Goal: Task Accomplishment & Management: Manage account settings

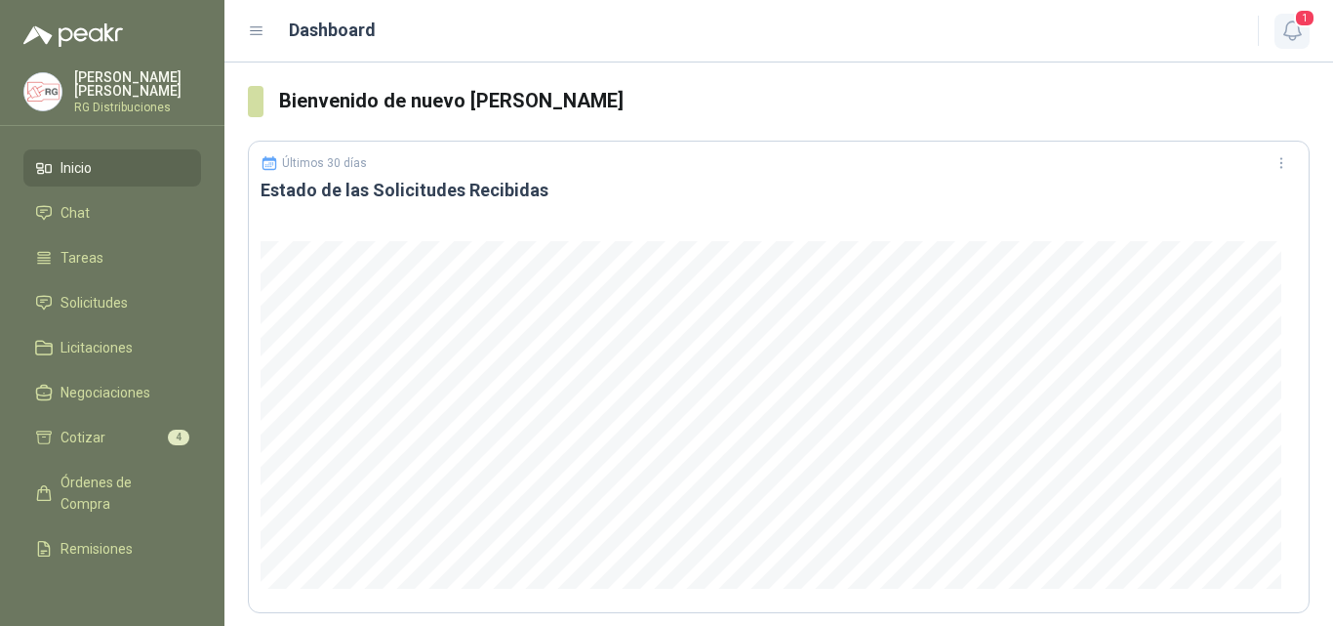
click at [1290, 33] on icon "button" at bounding box center [1293, 31] width 24 height 24
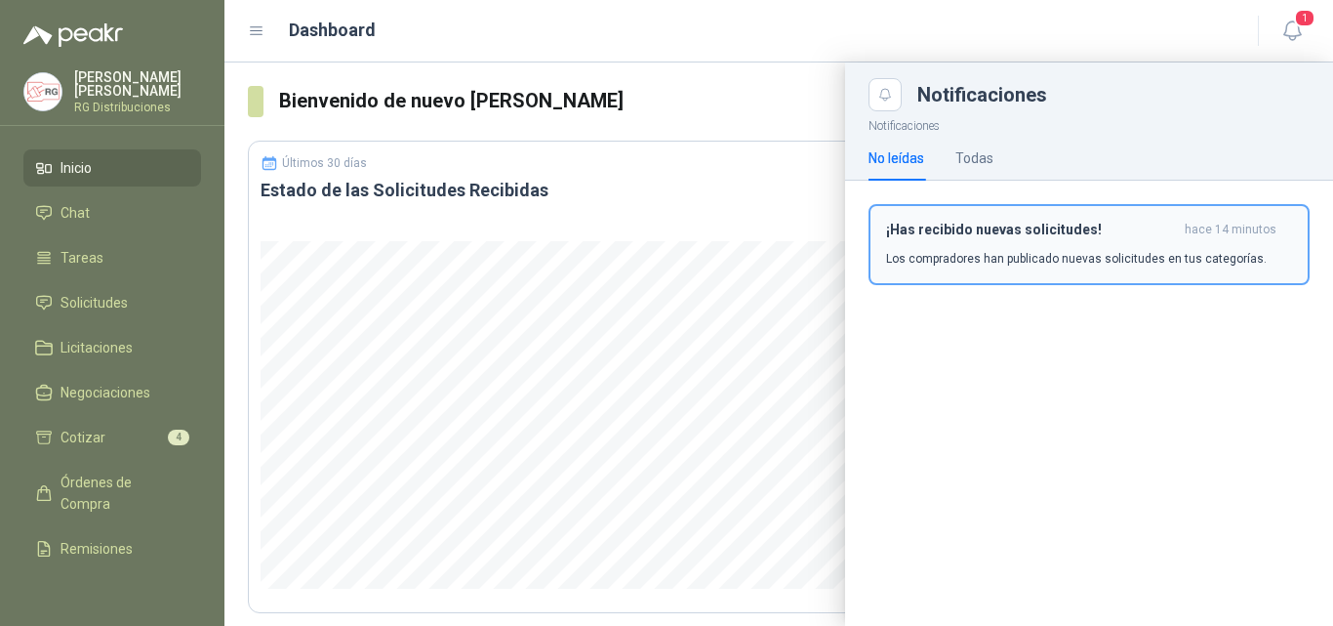
click at [1028, 245] on div "¡Has recibido nuevas solicitudes! hace 14 minutos Los compradores han publicado…" at bounding box center [1089, 245] width 406 height 46
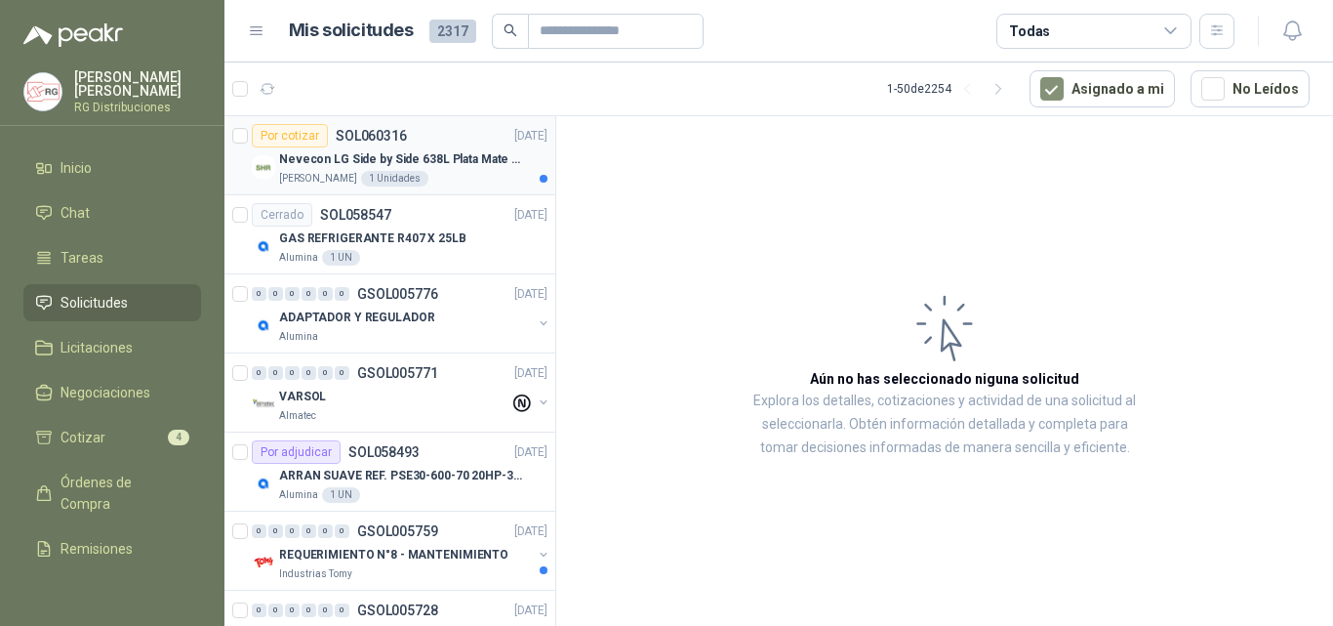
click at [490, 175] on div "[PERSON_NAME] 1 Unidades" at bounding box center [413, 179] width 268 height 16
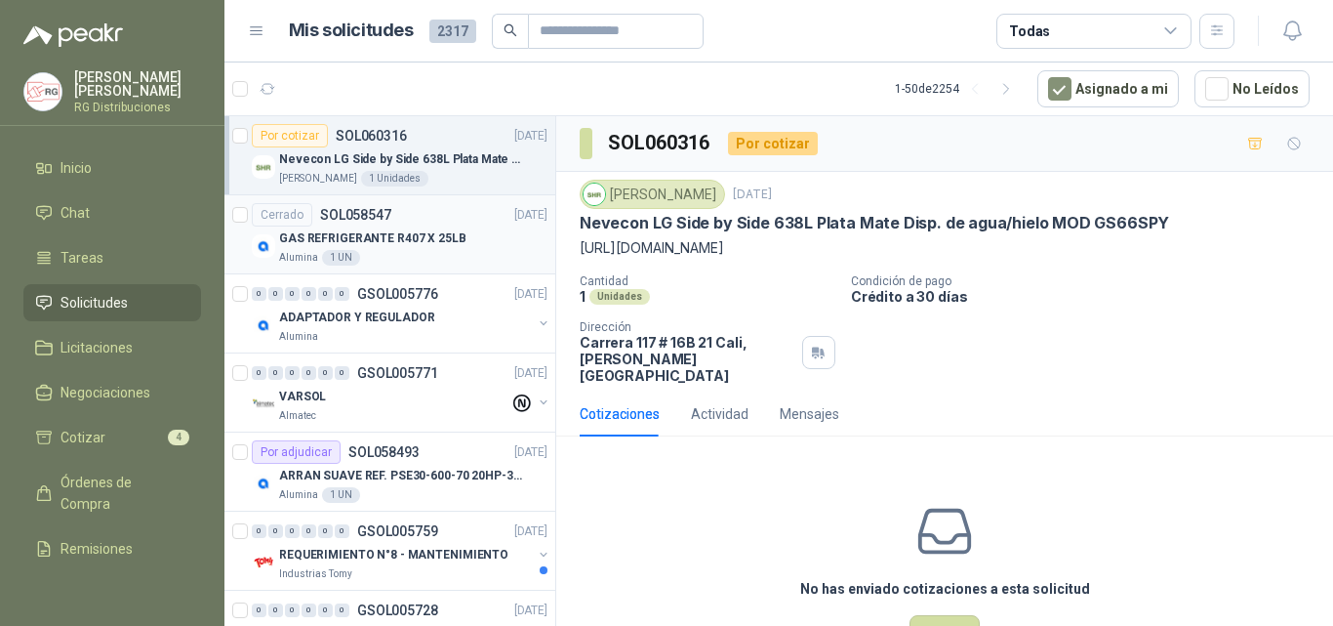
click at [442, 245] on p "GAS REFRIGERANTE R407 X 25LB" at bounding box center [372, 238] width 187 height 19
click at [435, 166] on p "Nevecon LG Side by Side 638L Plata Mate Disp. de agua/hielo MOD GS66SPY" at bounding box center [400, 159] width 243 height 19
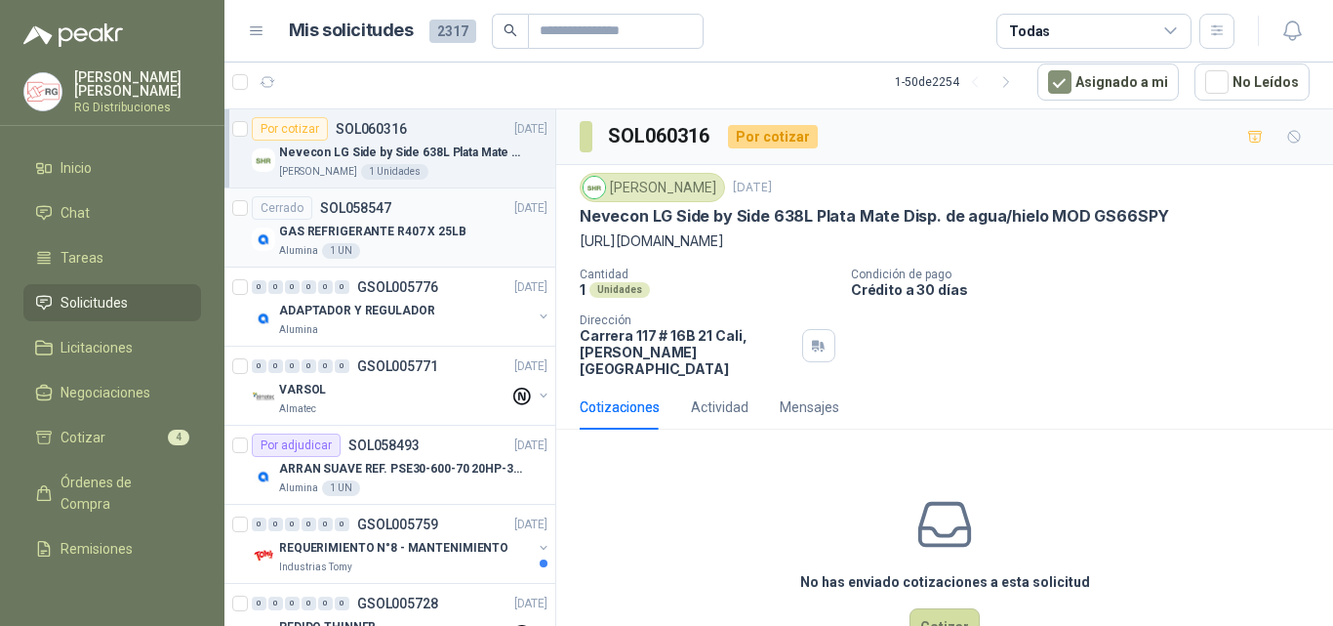
click at [437, 218] on div "Cerrado SOL058547 [DATE]" at bounding box center [400, 207] width 296 height 23
click at [464, 147] on p "Nevecon LG Side by Side 638L Plata Mate Disp. de agua/hielo MOD GS66SPY" at bounding box center [400, 152] width 243 height 19
click at [361, 75] on span "1" at bounding box center [363, 73] width 14 height 16
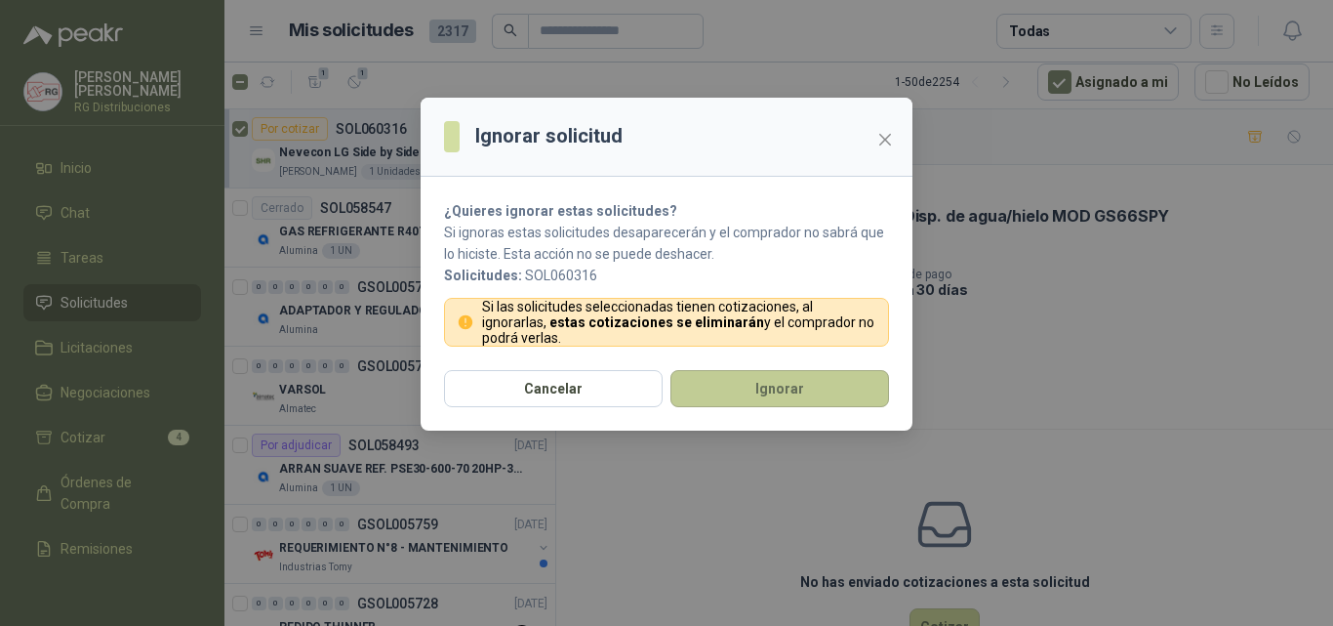
click at [765, 385] on button "Ignorar" at bounding box center [780, 388] width 219 height 37
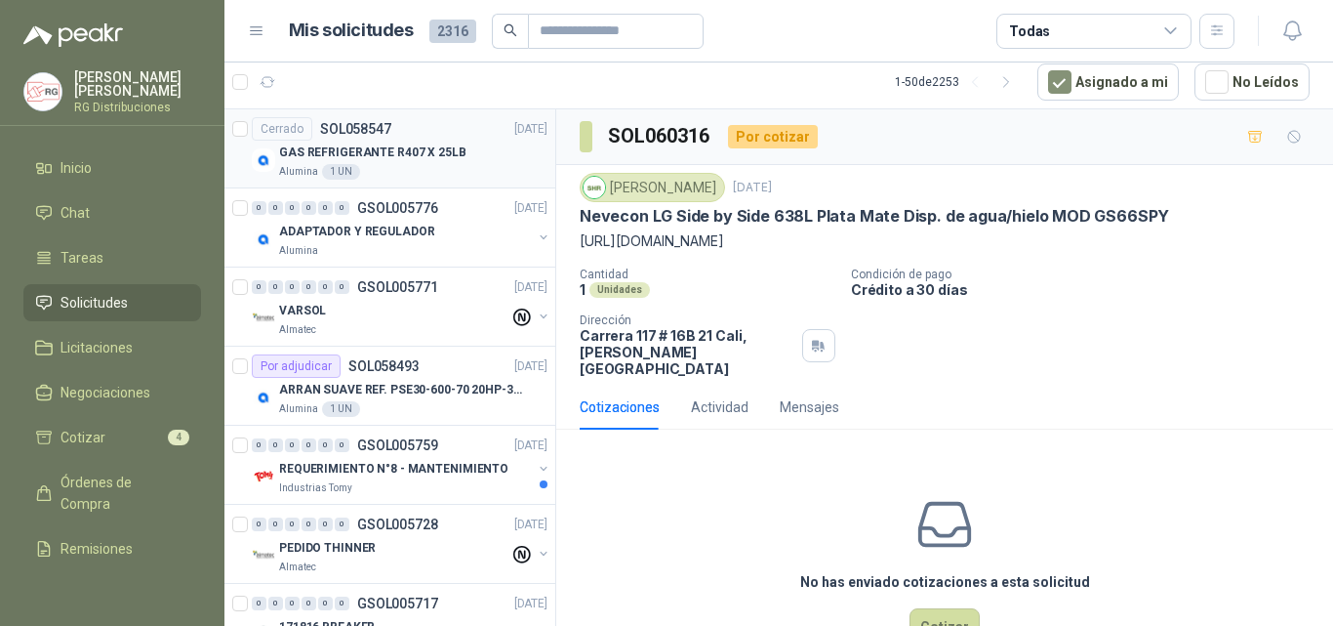
click at [404, 154] on p "GAS REFRIGERANTE R407 X 25LB" at bounding box center [372, 152] width 187 height 19
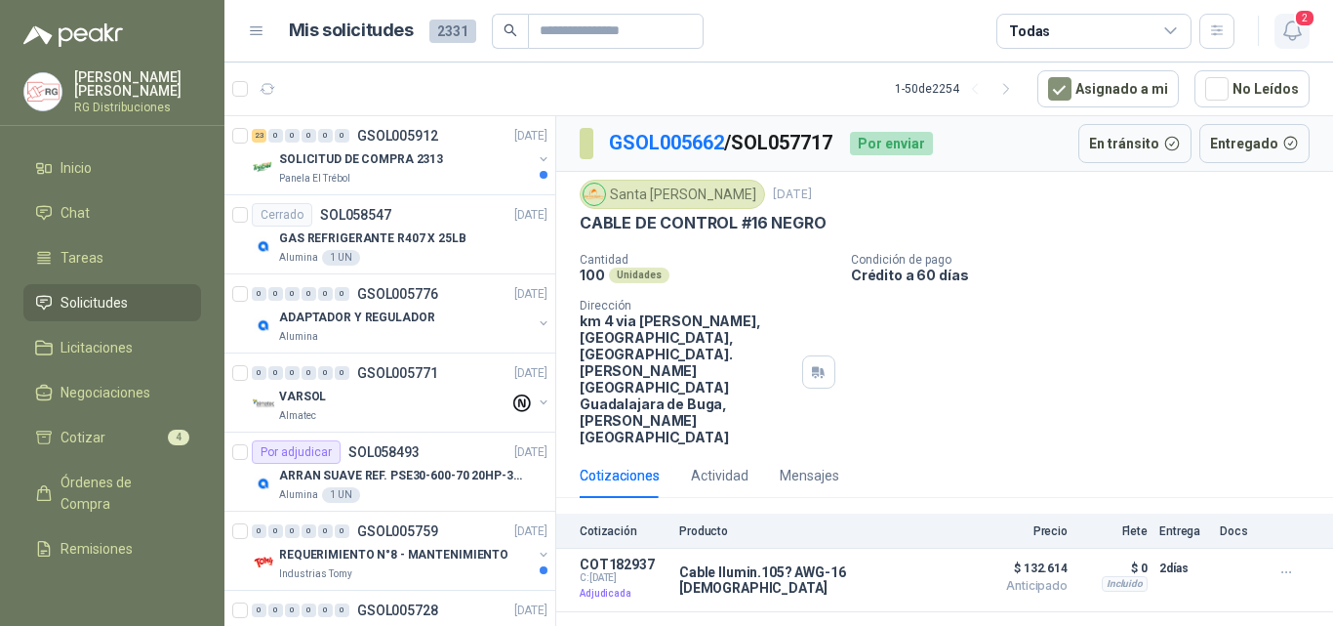
click at [1289, 31] on icon "button" at bounding box center [1293, 31] width 24 height 24
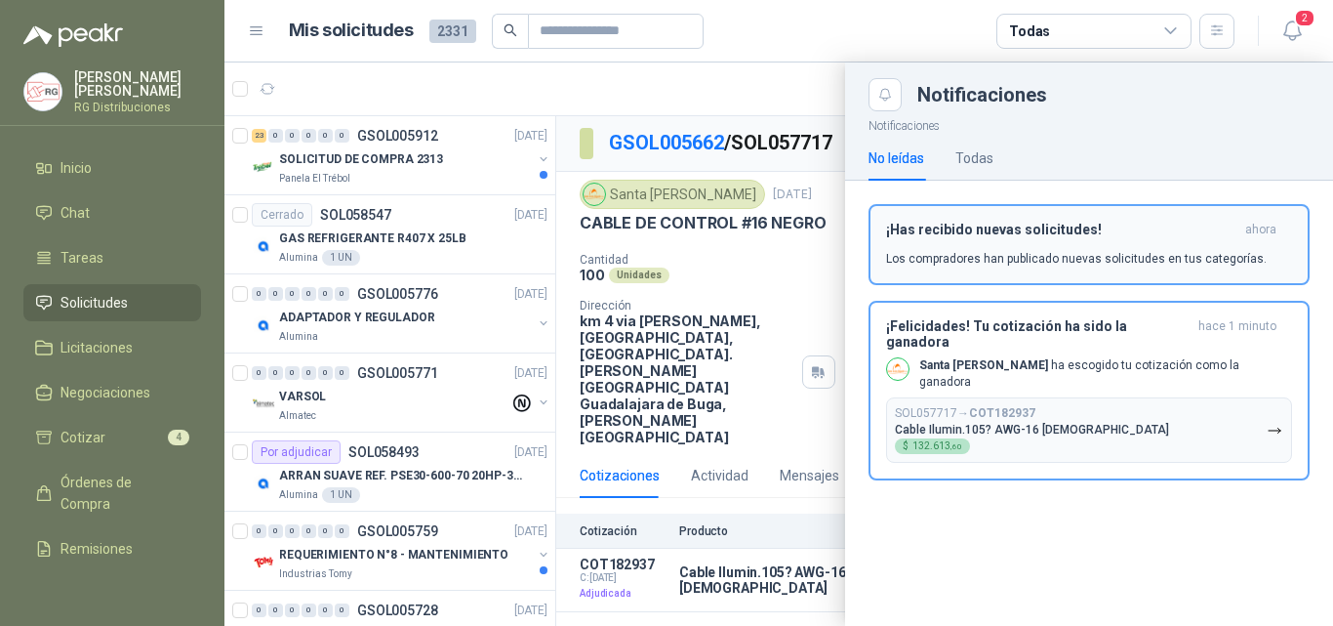
click at [1087, 250] on p "Los compradores han publicado nuevas solicitudes en tus categorías." at bounding box center [1076, 259] width 381 height 18
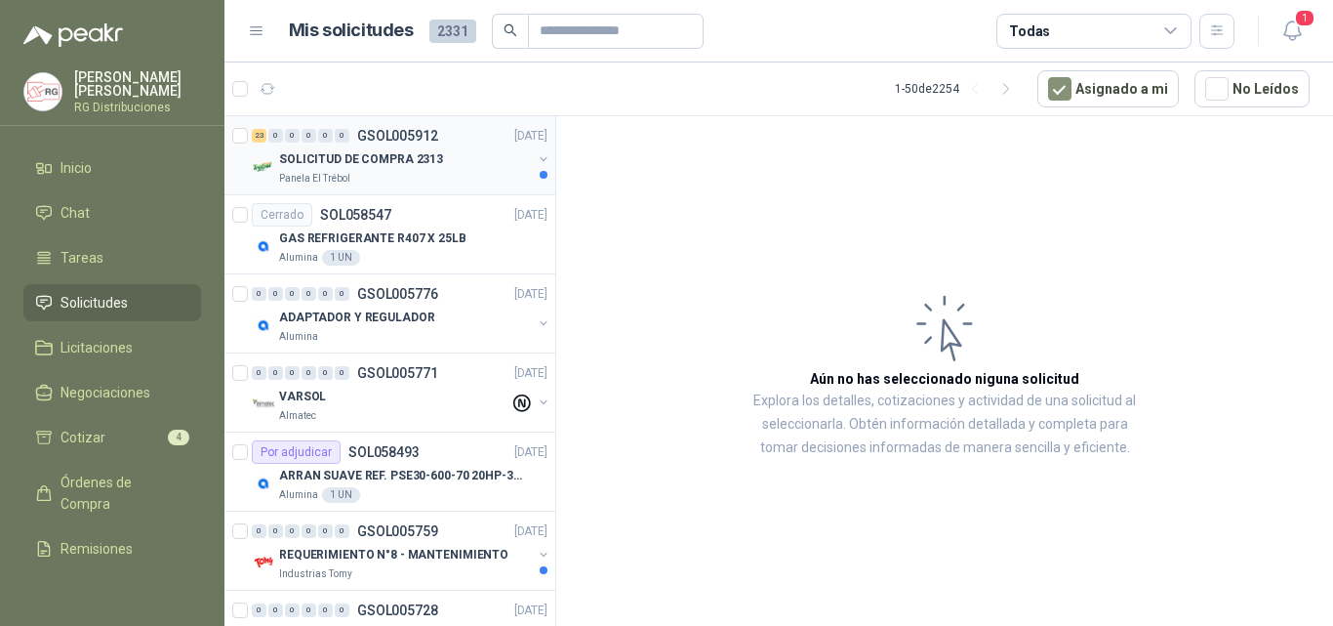
click at [458, 160] on div "SOLICITUD DE COMPRA 2313" at bounding box center [405, 158] width 253 height 23
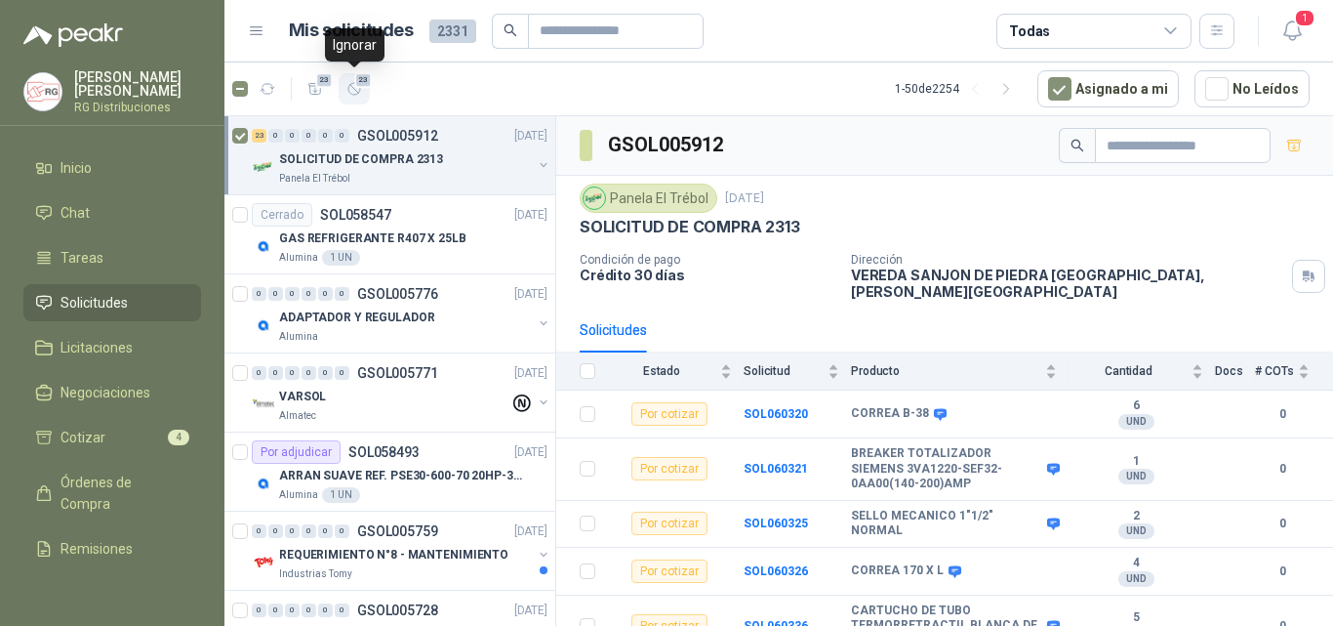
click at [364, 88] on span "23" at bounding box center [363, 80] width 19 height 16
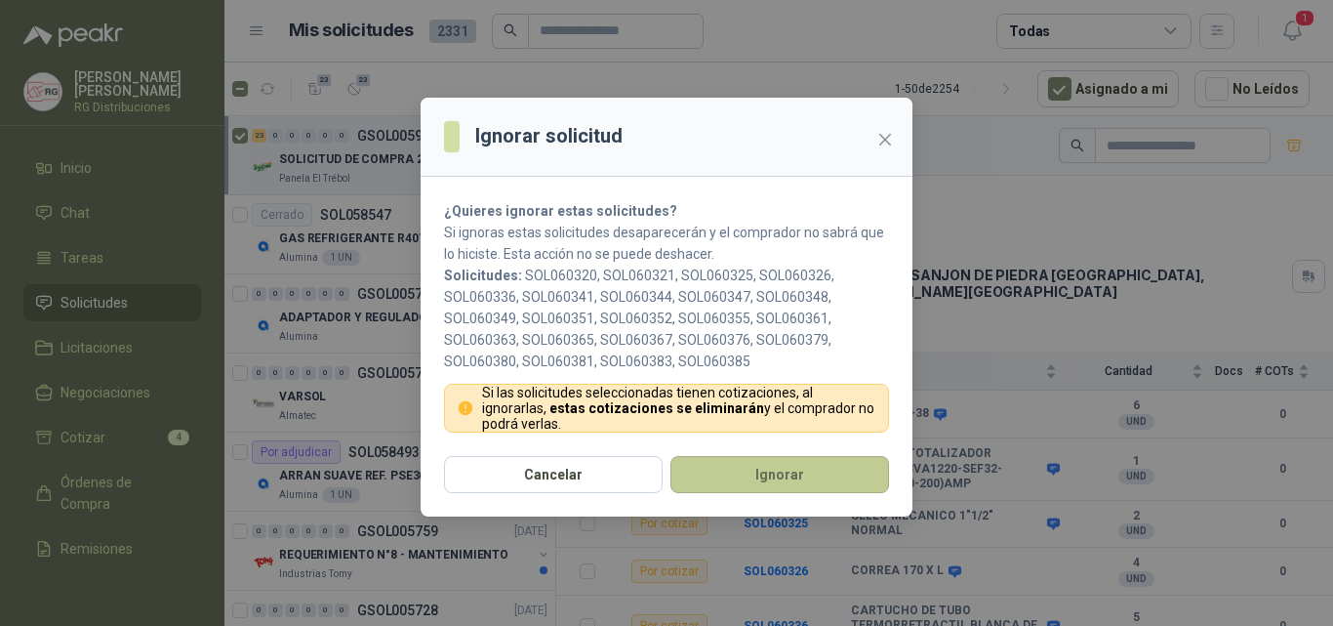
click at [754, 482] on button "Ignorar" at bounding box center [780, 474] width 219 height 37
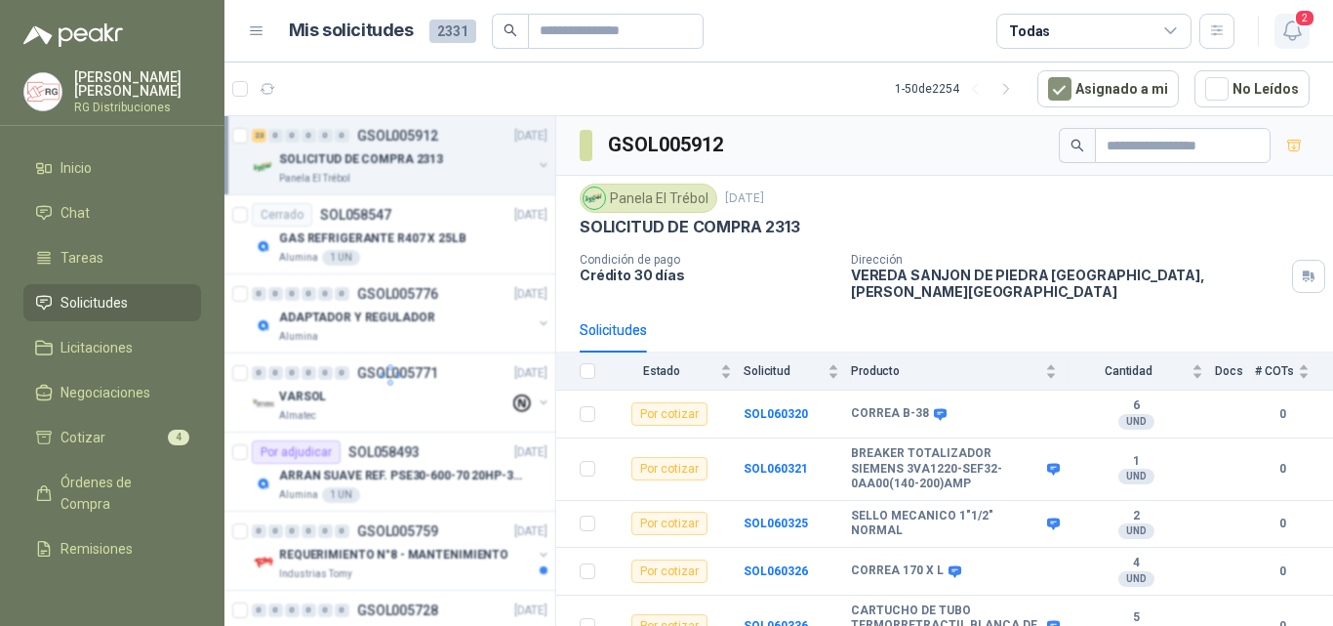
click at [1295, 35] on icon "button" at bounding box center [1293, 31] width 24 height 24
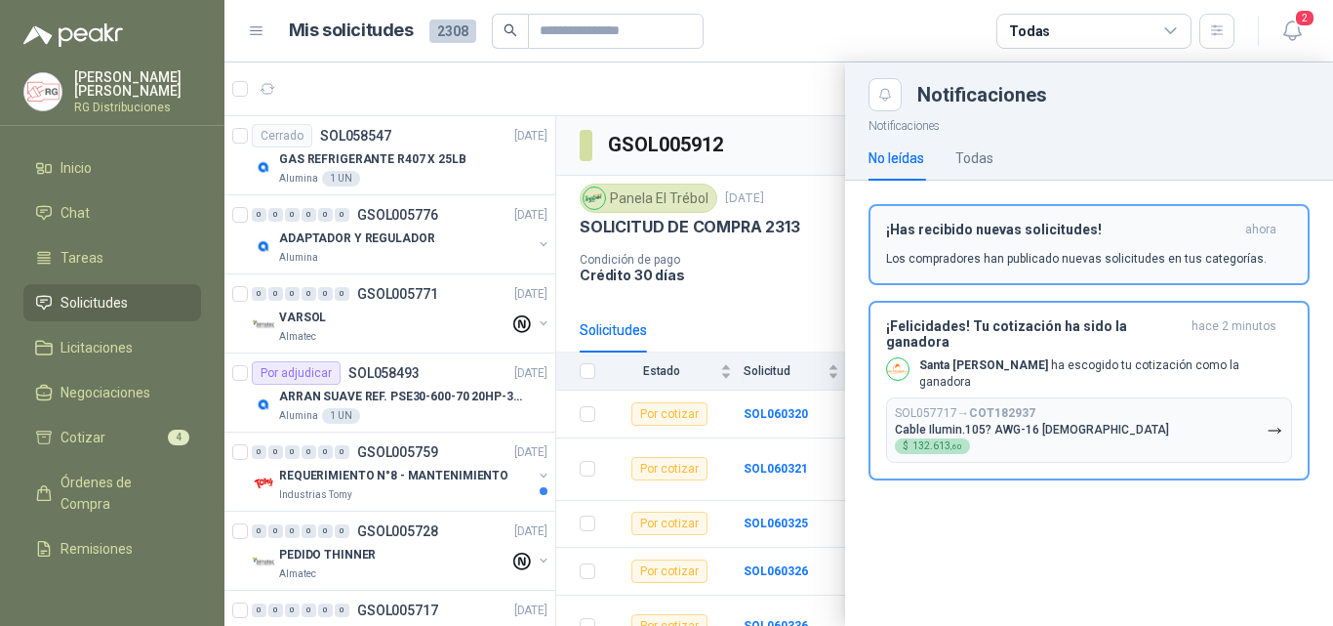
click at [1020, 227] on h3 "¡Has recibido nuevas solicitudes!" at bounding box center [1061, 230] width 351 height 17
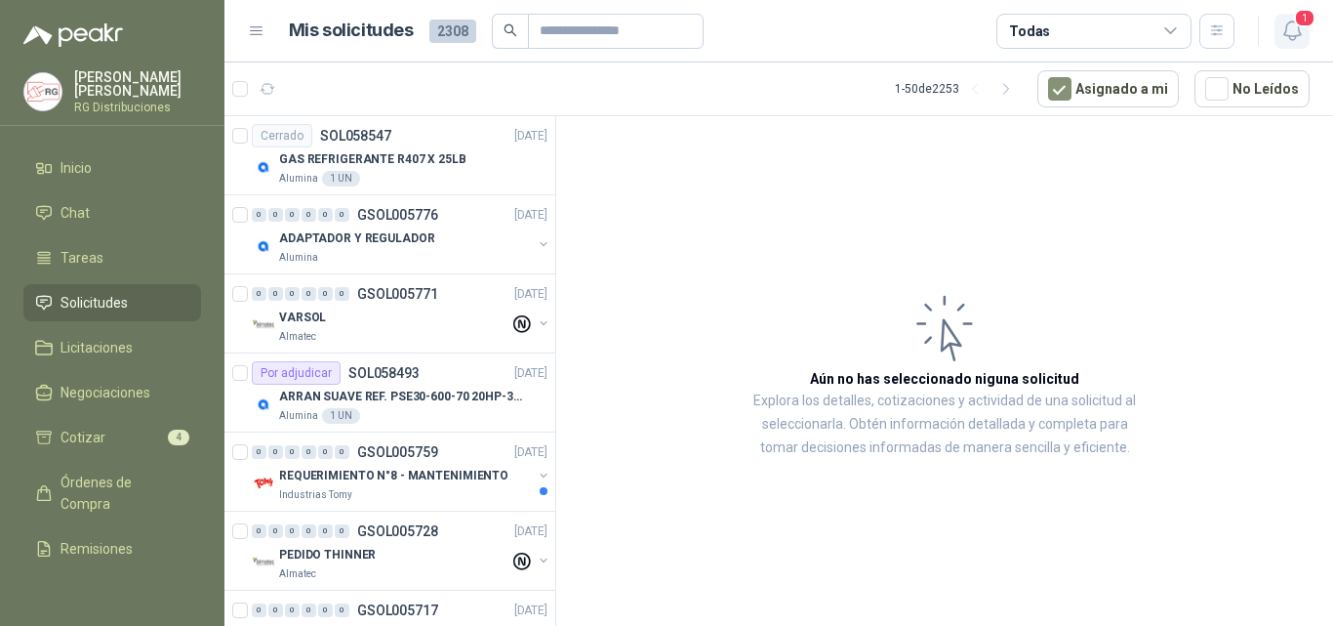
click at [1303, 43] on button "1" at bounding box center [1292, 31] width 35 height 35
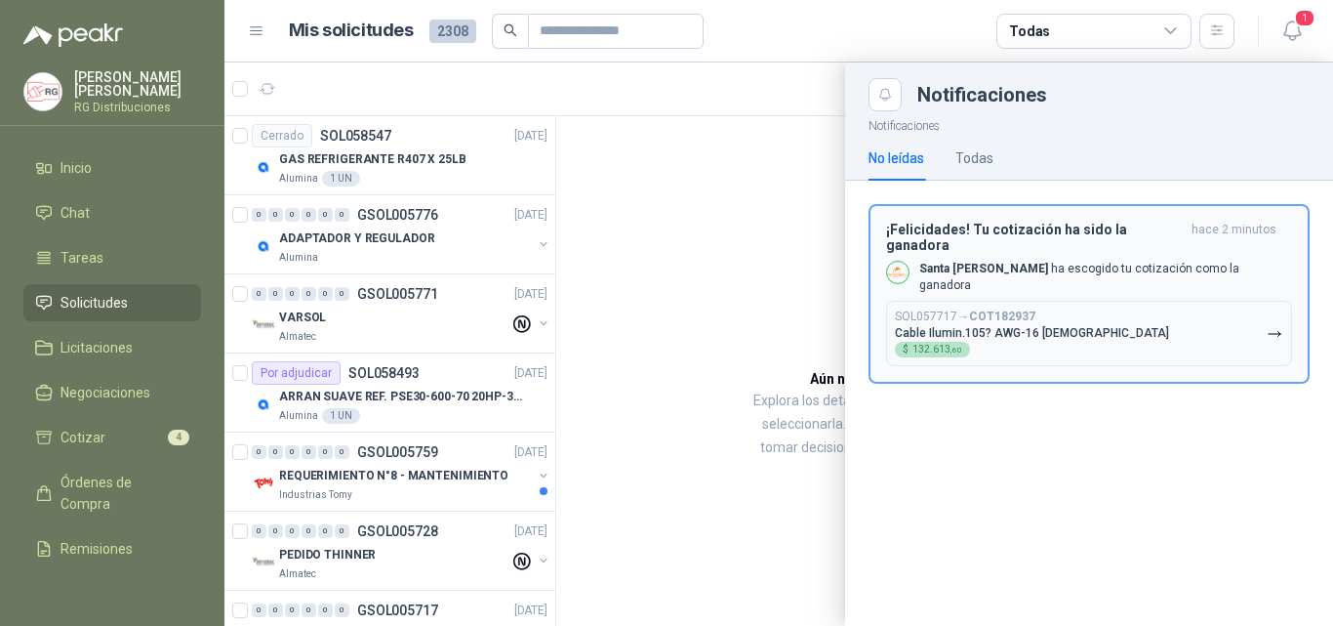
click at [1051, 301] on button "SOL057717 → COT182937 Cable Ilumin.105? AWG-16 Negro $ 132.613 ,60" at bounding box center [1089, 333] width 406 height 65
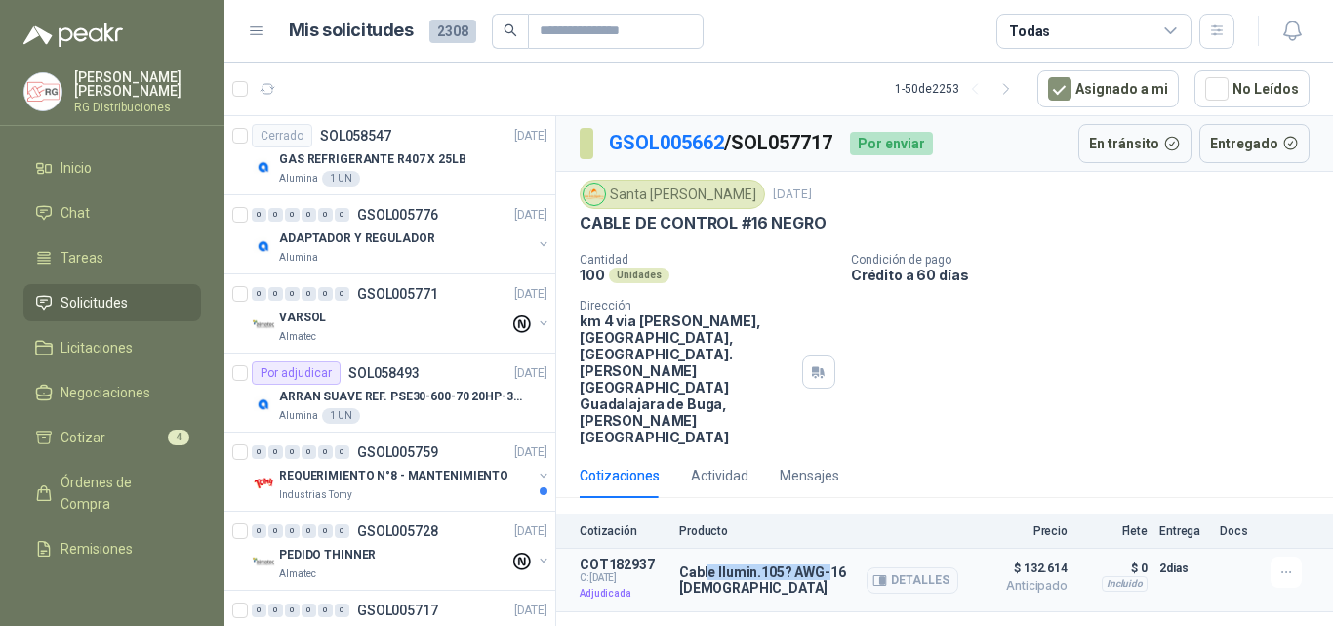
drag, startPoint x: 706, startPoint y: 515, endPoint x: 826, endPoint y: 510, distance: 120.2
click at [826, 564] on p "Cable Ilumin.105? AWG-16 Negro" at bounding box center [818, 579] width 279 height 31
click at [813, 565] on div "GSOL005662 / SOL057717 Por enviar En tránsito Entregado Santa Anita Napoles 25 …" at bounding box center [944, 374] width 777 height 516
click at [884, 577] on icon "button" at bounding box center [882, 581] width 5 height 8
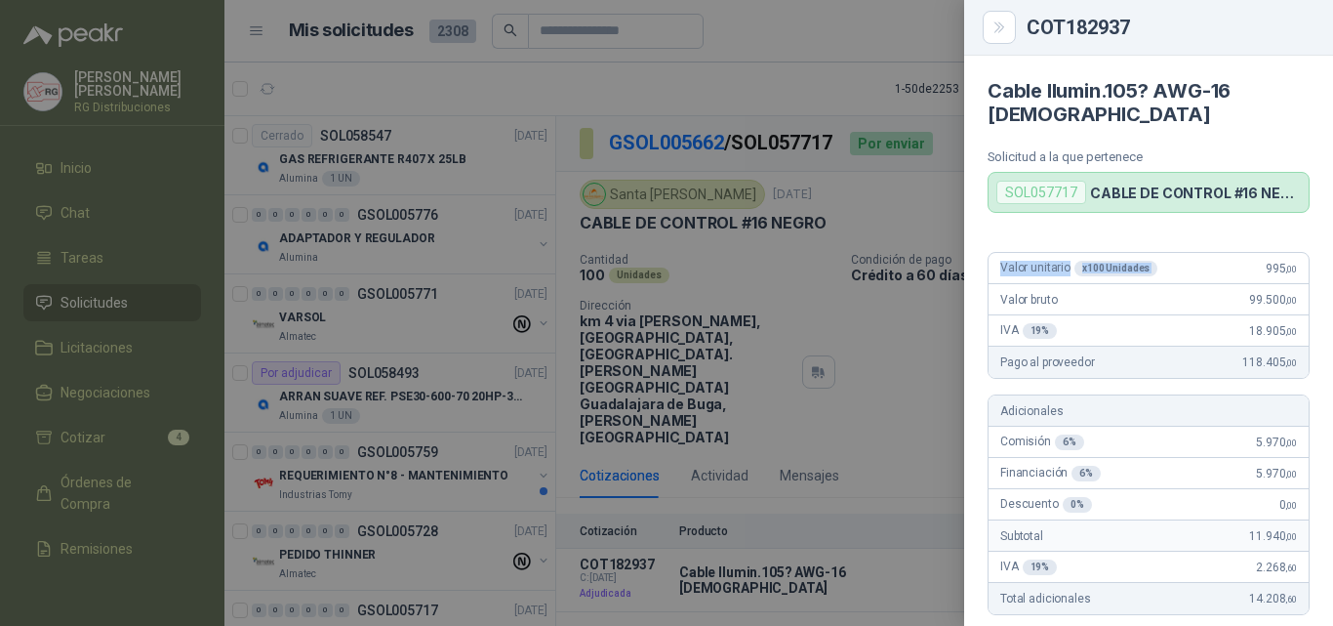
drag, startPoint x: 999, startPoint y: 263, endPoint x: 1202, endPoint y: 267, distance: 202.1
click at [1202, 267] on div "Valor unitario x 100 Unidades 995 ,00" at bounding box center [1149, 268] width 320 height 31
click at [1203, 273] on div "Valor unitario x 100 Unidades 995 ,00" at bounding box center [1149, 268] width 320 height 31
click at [1272, 265] on div "Valor unitario x 100 Unidades 995 ,00" at bounding box center [1149, 268] width 320 height 31
click at [1232, 274] on div "Valor unitario x 100 Unidades 995 ,00" at bounding box center [1149, 268] width 320 height 31
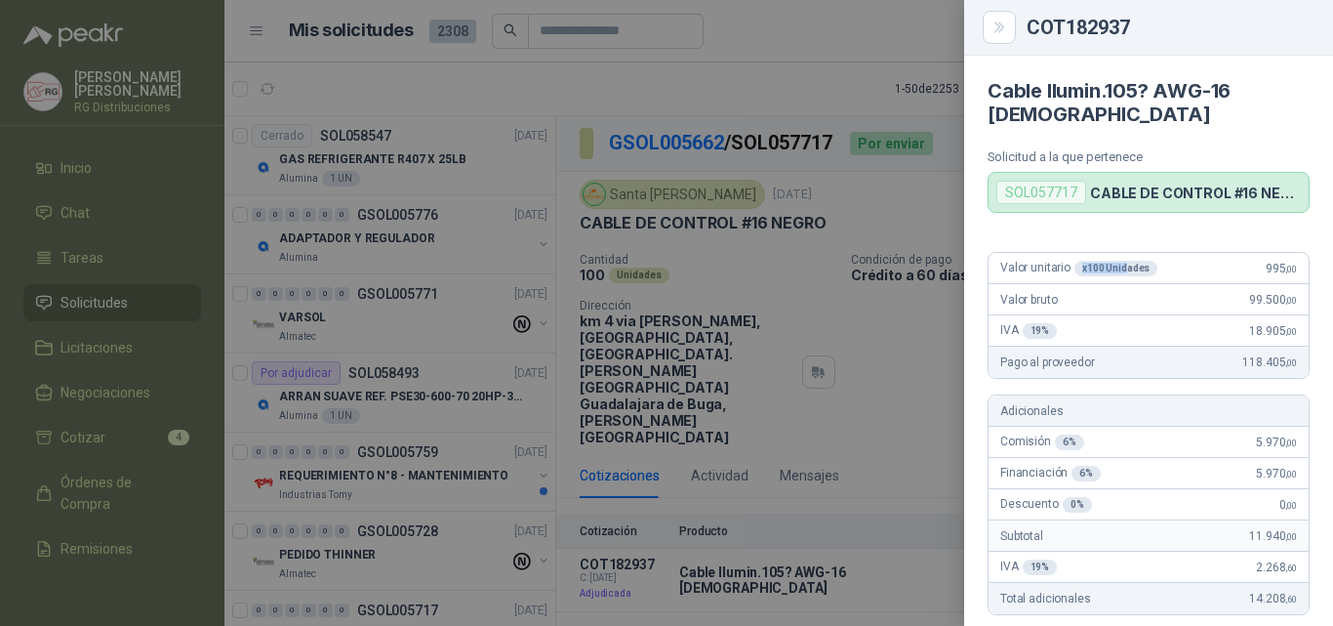
drag, startPoint x: 1083, startPoint y: 268, endPoint x: 1128, endPoint y: 268, distance: 44.9
click at [1125, 268] on div "x 100 Unidades" at bounding box center [1116, 269] width 83 height 16
click at [1204, 279] on div "Valor unitario x 100 Unidades 995 ,00" at bounding box center [1149, 268] width 320 height 31
click at [992, 26] on icon "Close" at bounding box center [1000, 28] width 17 height 17
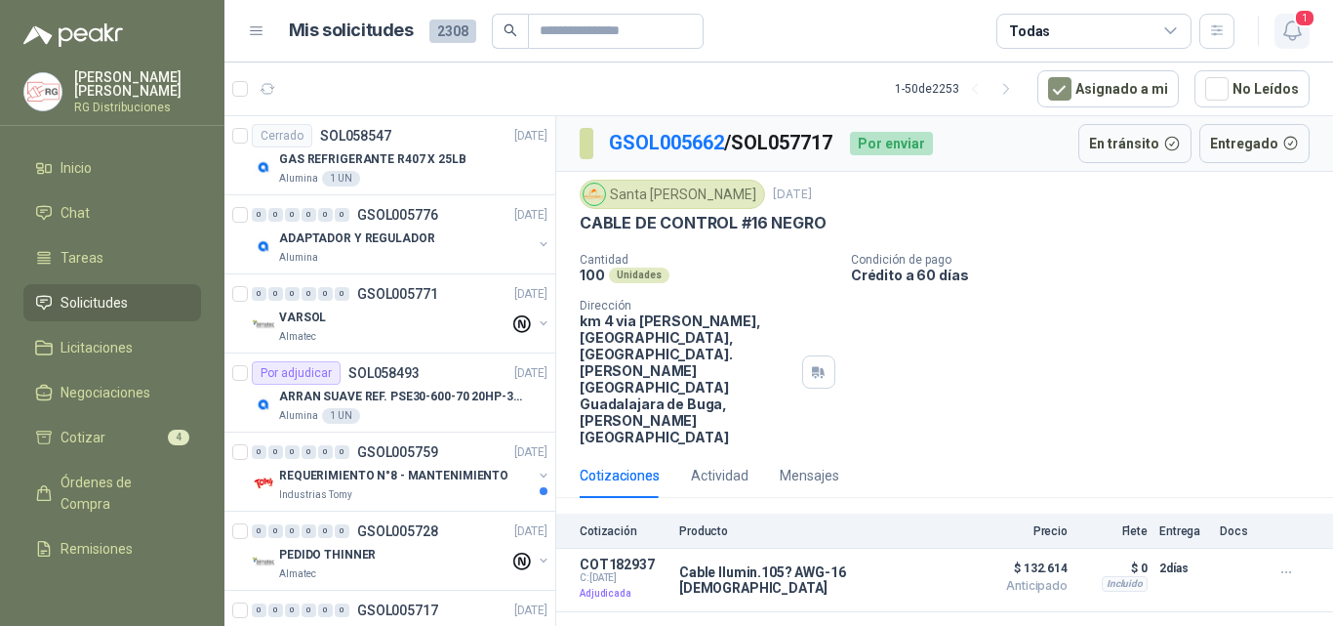
click at [1291, 31] on icon "button" at bounding box center [1293, 31] width 24 height 24
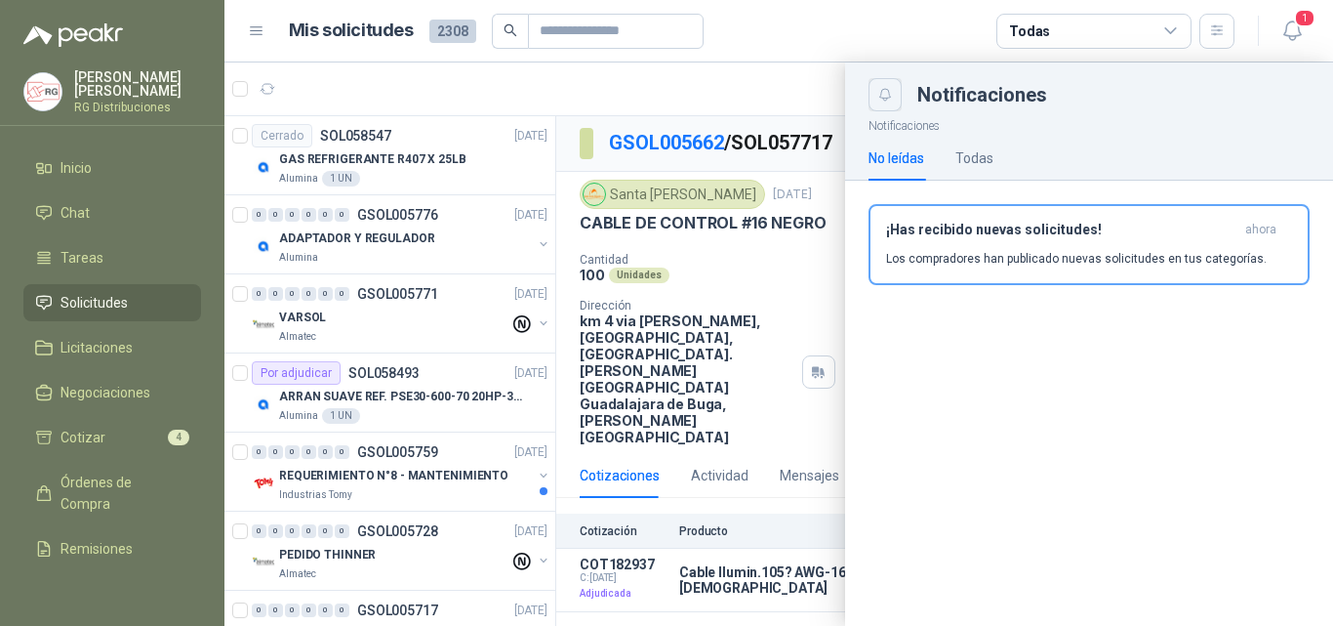
click at [882, 107] on button "Close" at bounding box center [885, 94] width 33 height 33
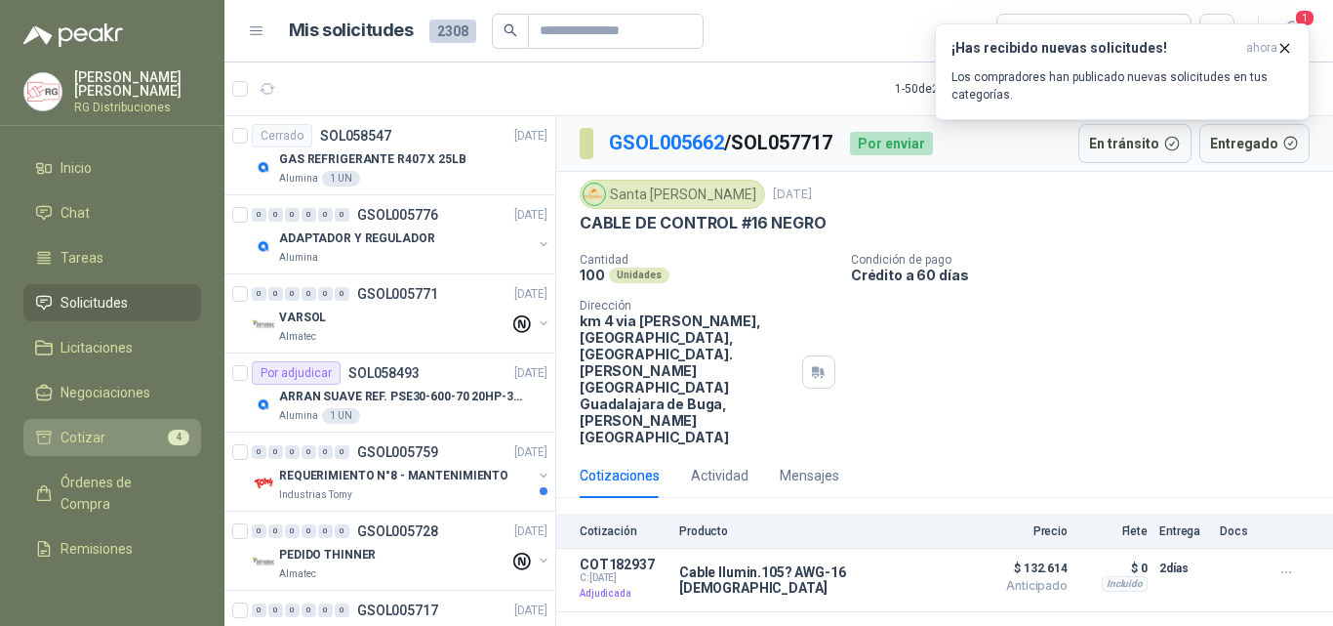
click at [75, 427] on span "Cotizar" at bounding box center [83, 437] width 45 height 21
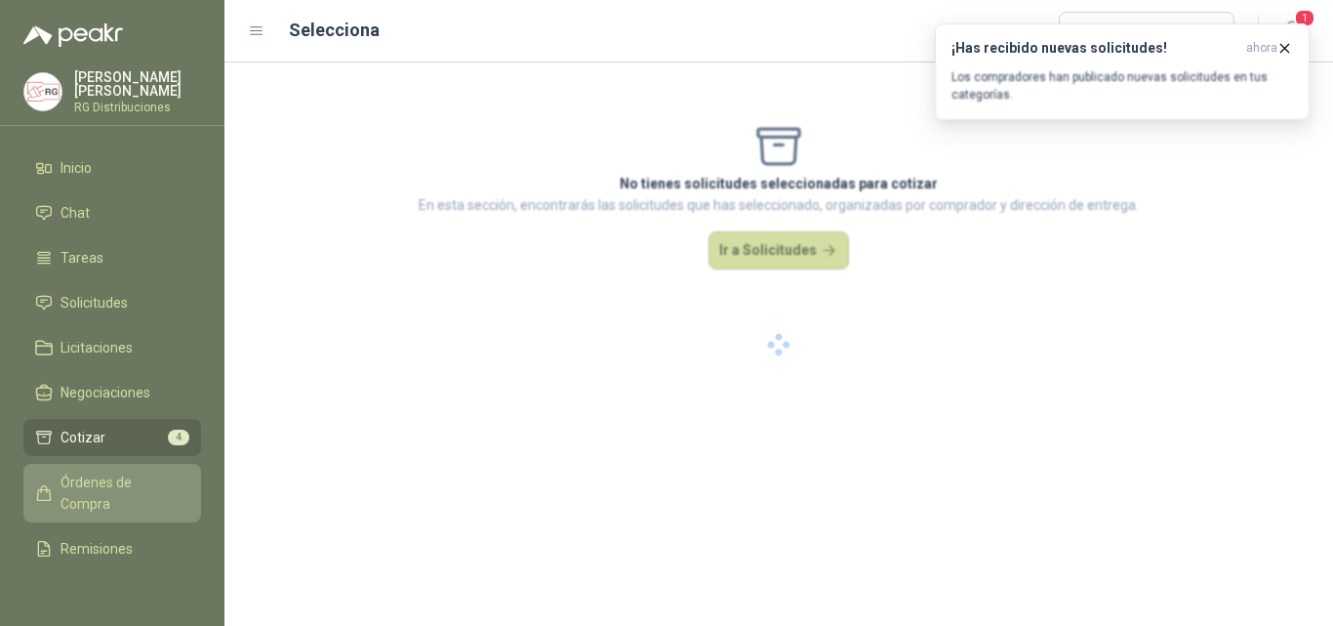
click at [90, 481] on span "Órdenes de Compra" at bounding box center [122, 492] width 122 height 43
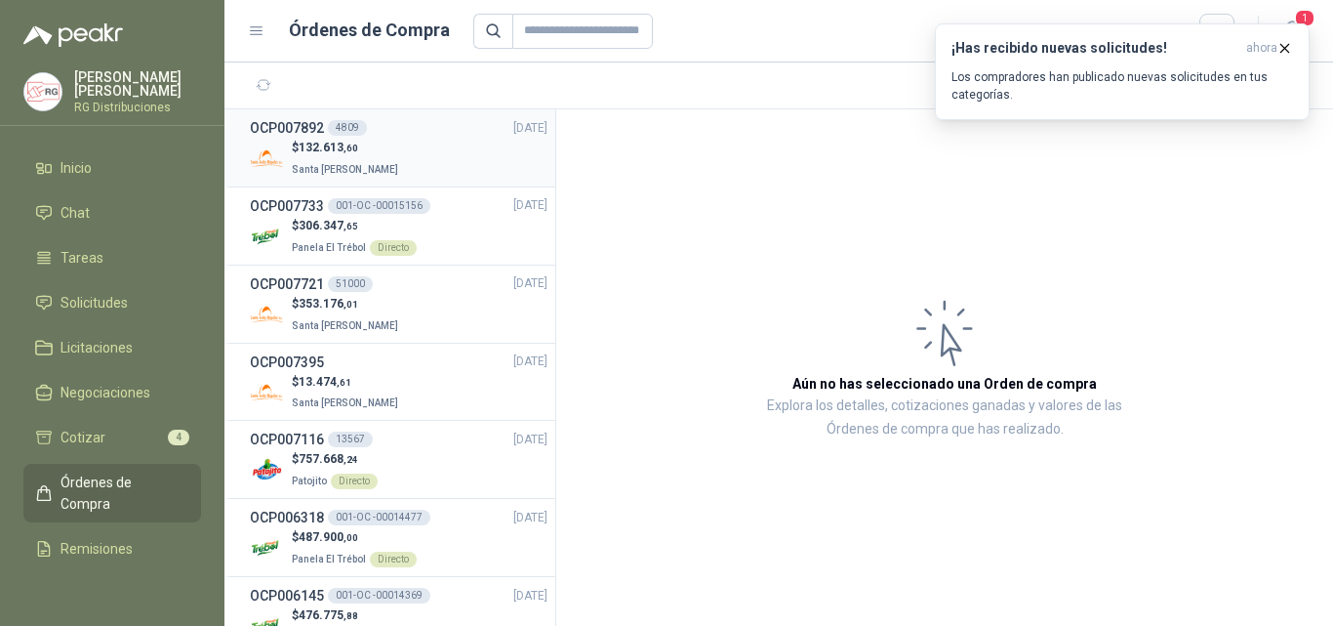
click at [405, 145] on div "$ 132.613 ,60 Santa Anita Napoles" at bounding box center [399, 159] width 298 height 40
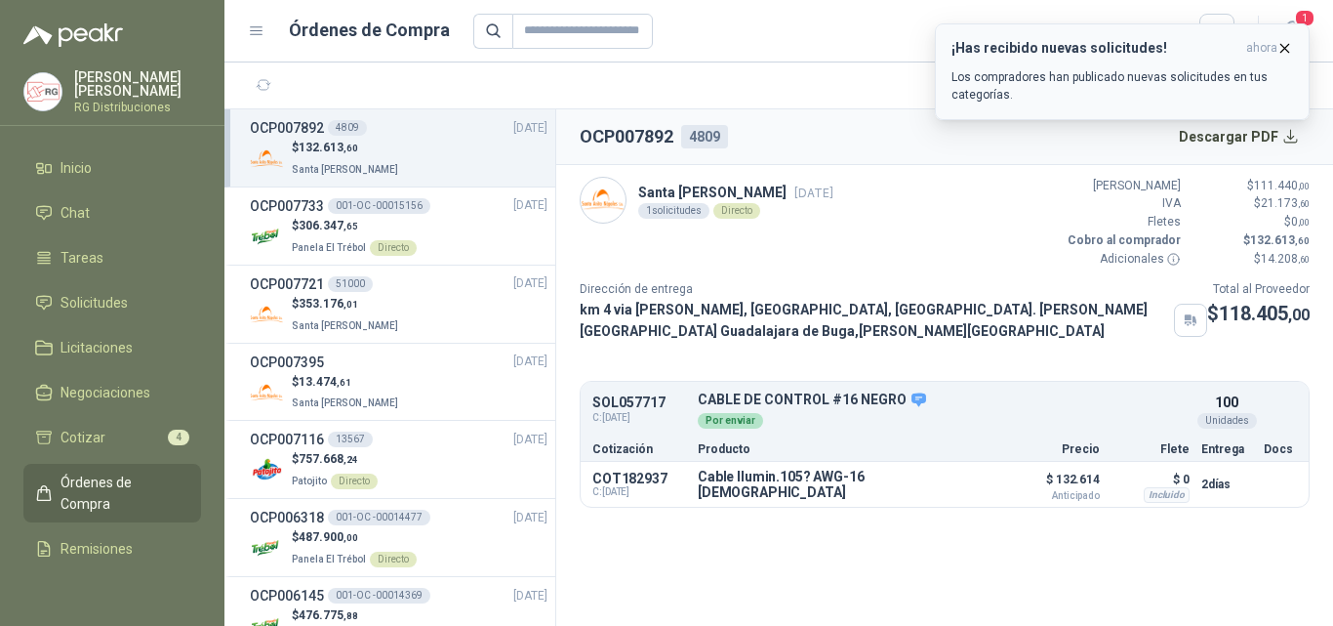
click at [1284, 50] on icon "button" at bounding box center [1285, 48] width 17 height 17
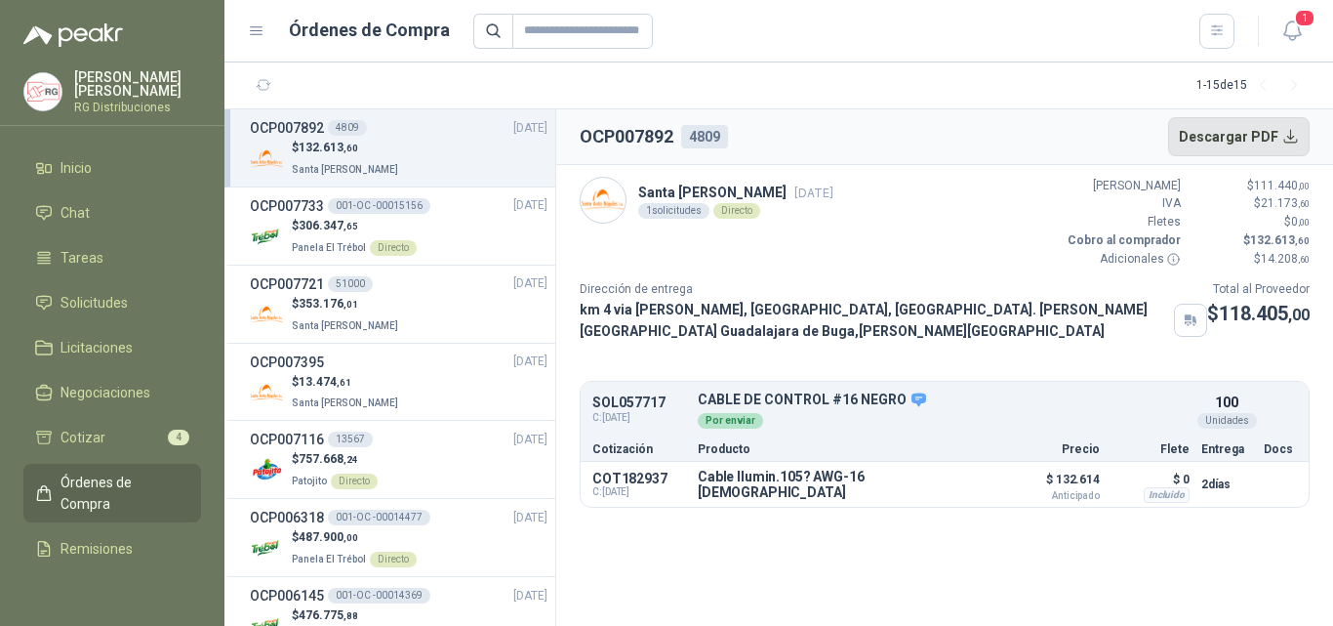
click at [1267, 138] on button "Descargar PDF" at bounding box center [1239, 136] width 143 height 39
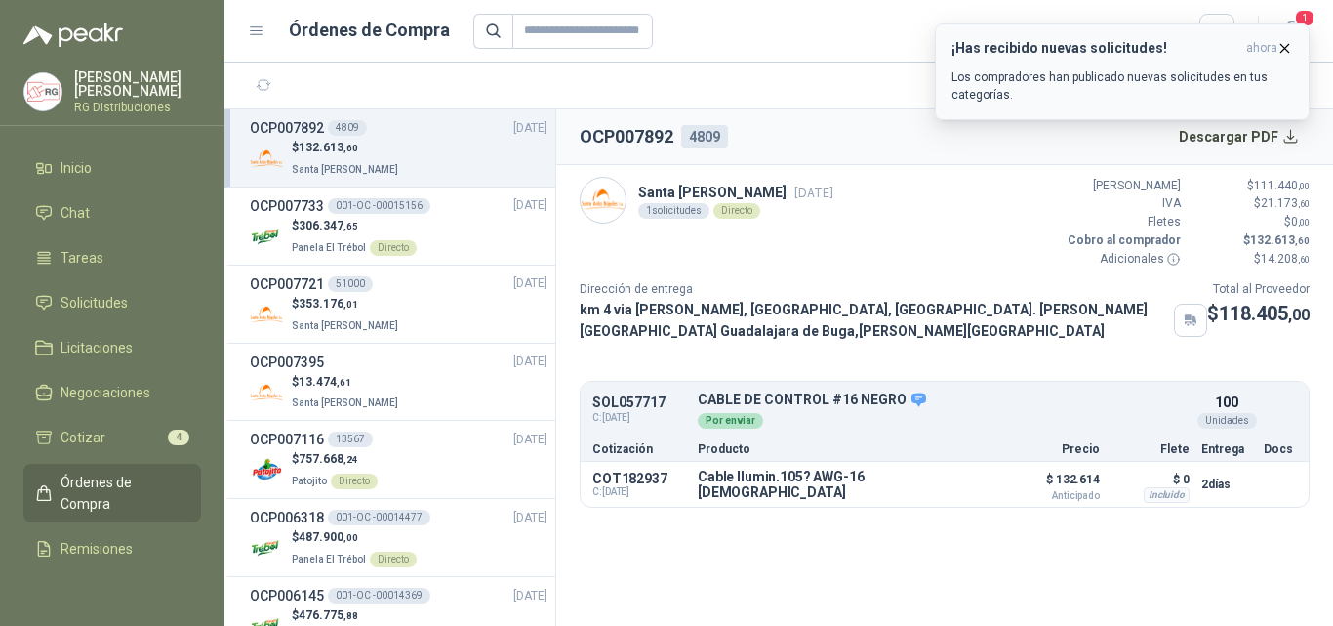
click at [1283, 47] on icon "button" at bounding box center [1285, 48] width 17 height 17
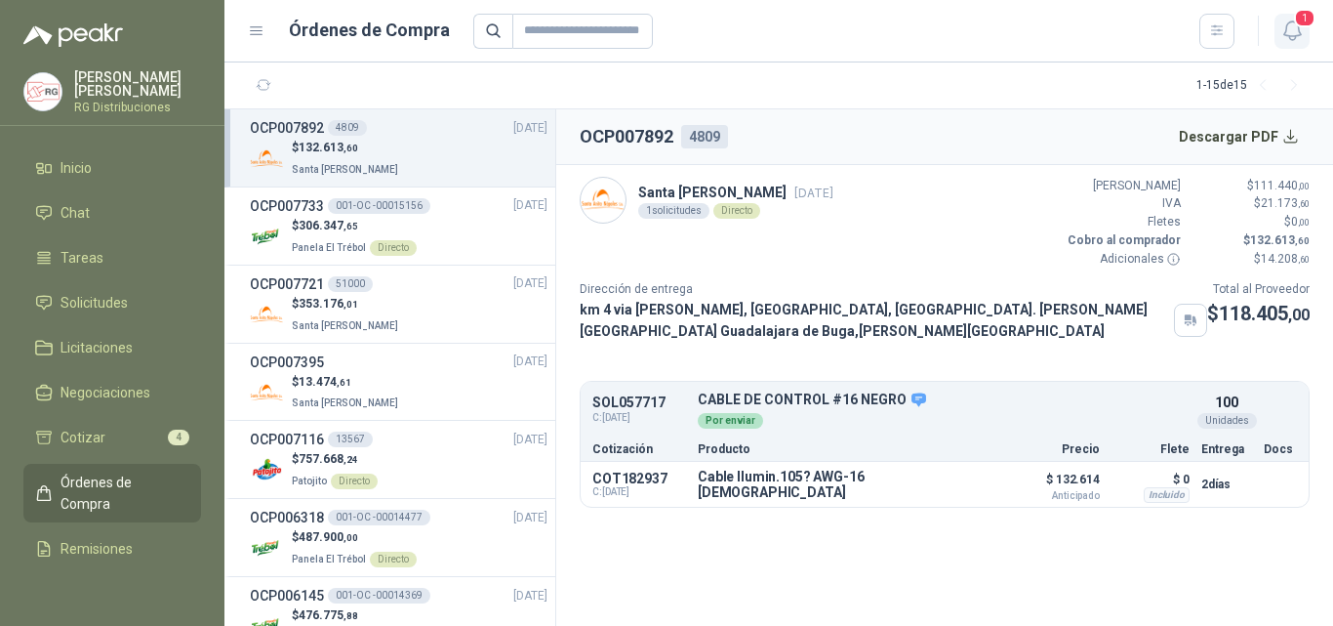
click at [1302, 27] on span "1" at bounding box center [1304, 18] width 21 height 19
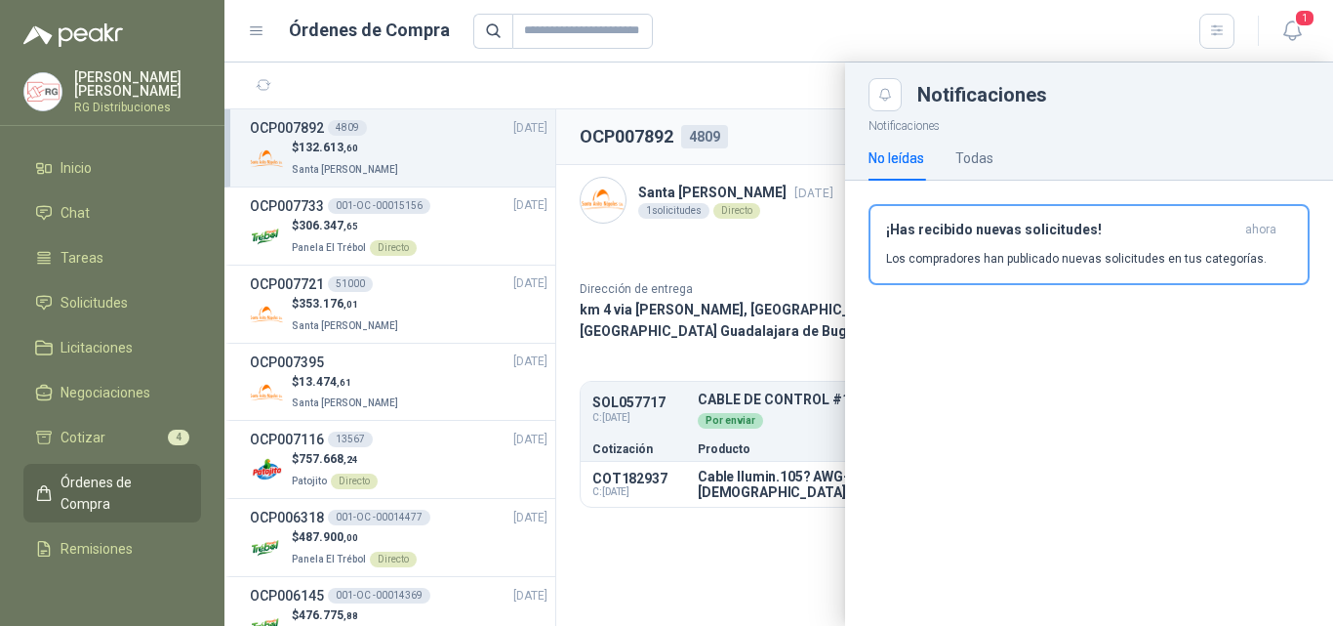
click at [1085, 256] on p "Los compradores han publicado nuevas solicitudes en tus categorías." at bounding box center [1076, 259] width 381 height 18
